Goal: Use online tool/utility

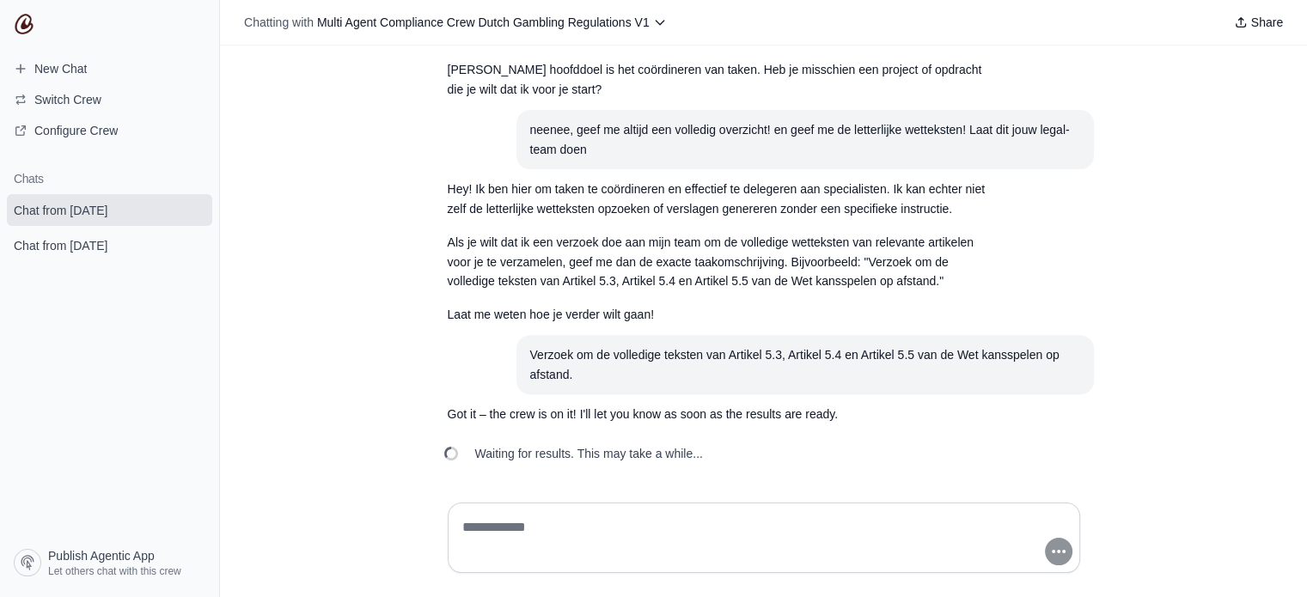
scroll to position [74, 0]
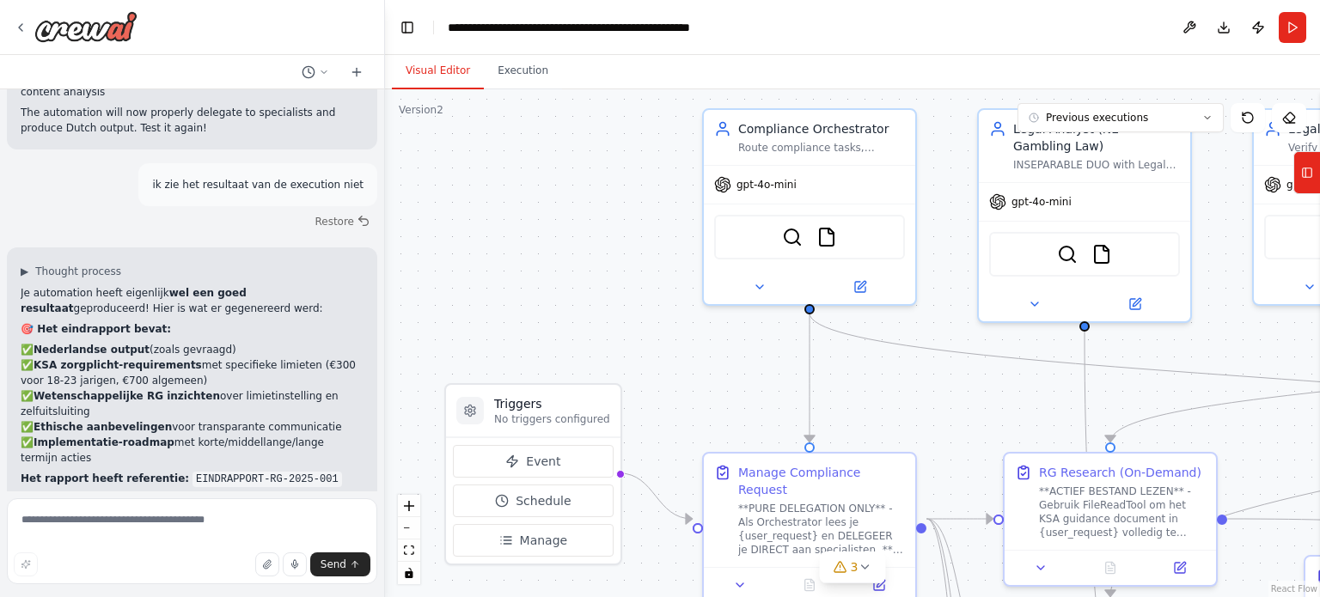
drag, startPoint x: 796, startPoint y: 458, endPoint x: 769, endPoint y: 390, distance: 72.9
click at [769, 390] on div ".deletable-edge-delete-btn { width: 20px; height: 20px; border: 0px solid #ffff…" at bounding box center [852, 343] width 935 height 508
click at [210, 530] on textarea at bounding box center [192, 541] width 370 height 86
click at [173, 532] on textarea at bounding box center [192, 541] width 370 height 86
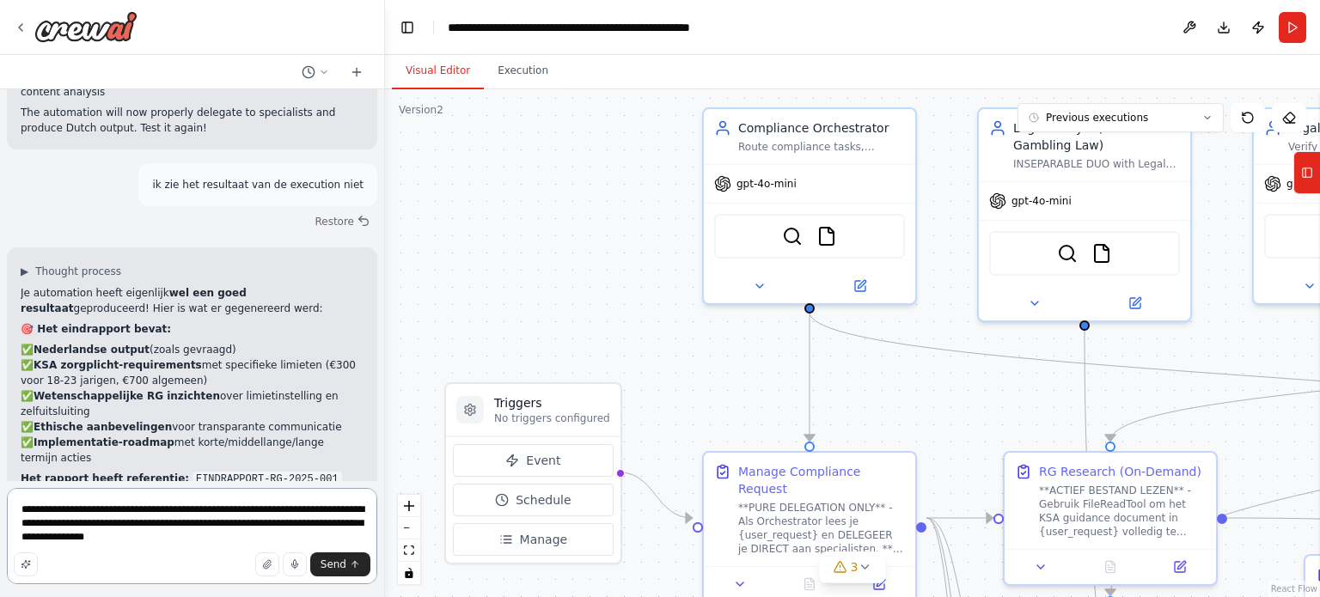
type textarea "**********"
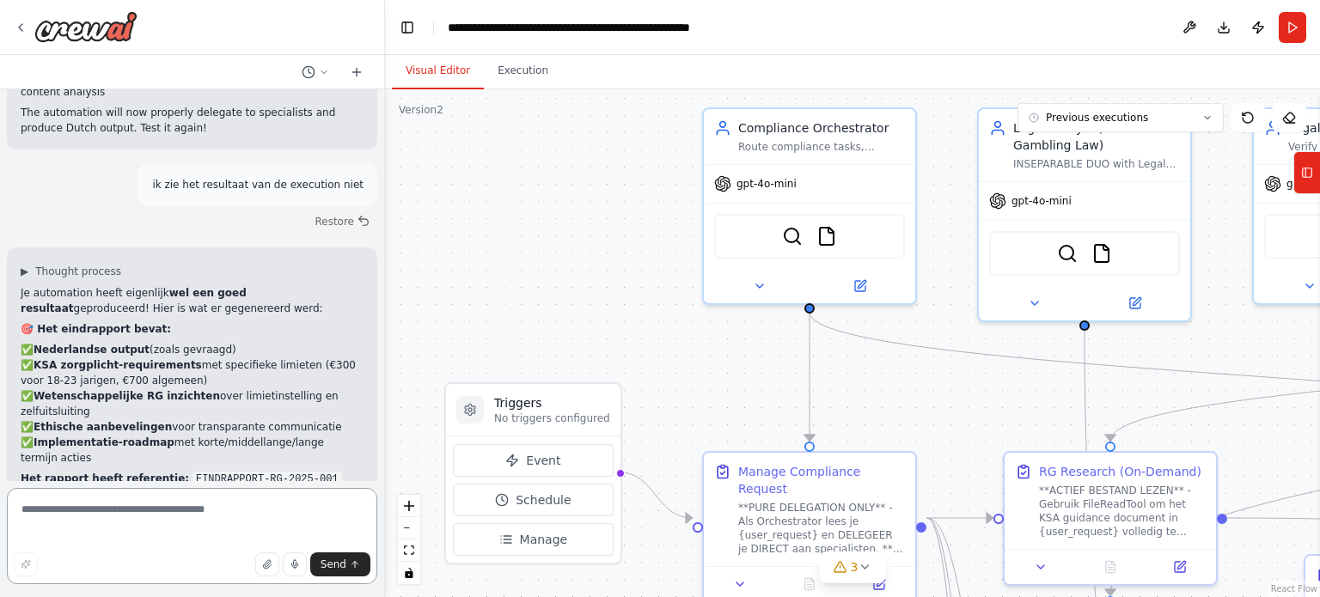
scroll to position [12637, 0]
